Goal: Navigation & Orientation: Find specific page/section

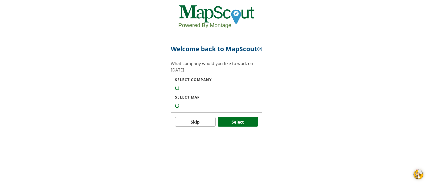
click at [201, 90] on div at bounding box center [216, 87] width 83 height 6
click at [193, 126] on button "Skip" at bounding box center [195, 122] width 41 height 10
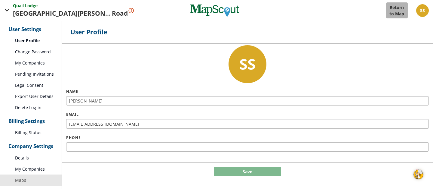
click at [21, 180] on link "Maps" at bounding box center [31, 179] width 62 height 11
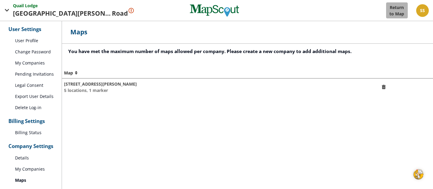
click at [92, 84] on h5 "[STREET_ADDRESS][PERSON_NAME]" at bounding box center [219, 84] width 311 height 6
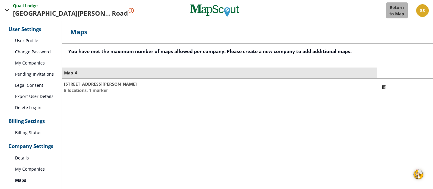
click at [76, 74] on span at bounding box center [76, 73] width 6 height 6
click at [77, 75] on span at bounding box center [76, 73] width 6 height 6
click at [82, 83] on h5 "[STREET_ADDRESS][PERSON_NAME]" at bounding box center [219, 84] width 311 height 6
click at [29, 170] on link "My Companies" at bounding box center [31, 168] width 62 height 11
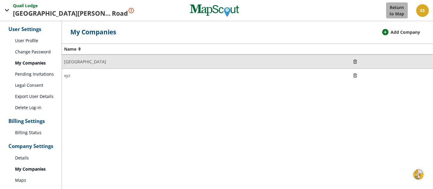
click at [81, 62] on span "[GEOGRAPHIC_DATA]" at bounding box center [85, 62] width 42 height 6
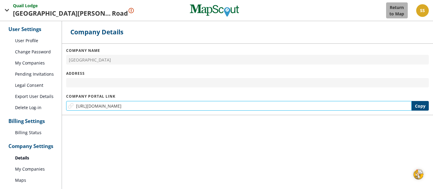
click at [163, 107] on input "[URL][DOMAIN_NAME]" at bounding box center [239, 106] width 346 height 10
drag, startPoint x: 222, startPoint y: 106, endPoint x: 138, endPoint y: 99, distance: 84.0
click at [138, 101] on input "[URL][DOMAIN_NAME]" at bounding box center [239, 106] width 346 height 10
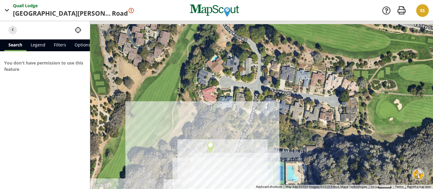
drag, startPoint x: 239, startPoint y: 48, endPoint x: 143, endPoint y: 134, distance: 128.9
click at [143, 134] on div at bounding box center [261, 105] width 343 height 168
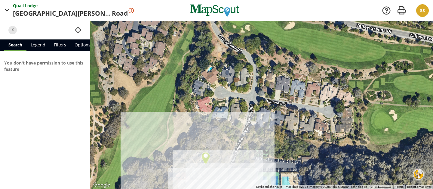
click at [202, 89] on div at bounding box center [261, 105] width 343 height 168
click at [201, 89] on div at bounding box center [261, 105] width 343 height 168
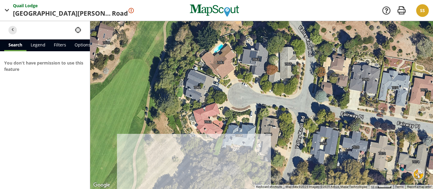
click at [201, 88] on div at bounding box center [261, 105] width 343 height 168
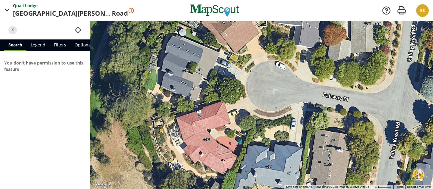
drag, startPoint x: 226, startPoint y: 125, endPoint x: 192, endPoint y: 40, distance: 91.2
click at [192, 40] on div at bounding box center [261, 105] width 343 height 168
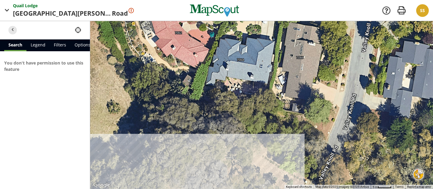
drag, startPoint x: 222, startPoint y: 52, endPoint x: 222, endPoint y: -29, distance: 81.3
click at [222, 0] on html "Quail Lodge Lodge 7032 Valley Knoll Road Road You must make a billing account C…" at bounding box center [216, 94] width 433 height 189
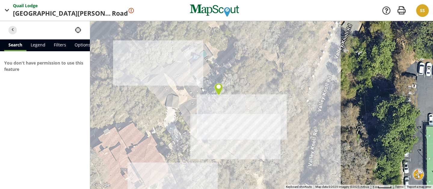
drag, startPoint x: 214, startPoint y: 100, endPoint x: 250, endPoint y: 82, distance: 40.4
click at [250, 82] on div at bounding box center [261, 105] width 343 height 168
